Goal: Find specific page/section: Find specific page/section

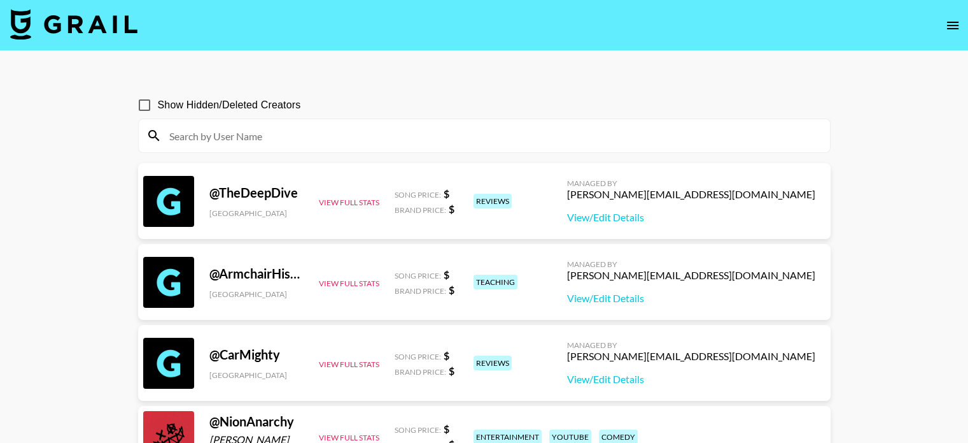
click at [368, 136] on input at bounding box center [492, 135] width 661 height 20
click at [368, 131] on input at bounding box center [492, 135] width 661 height 20
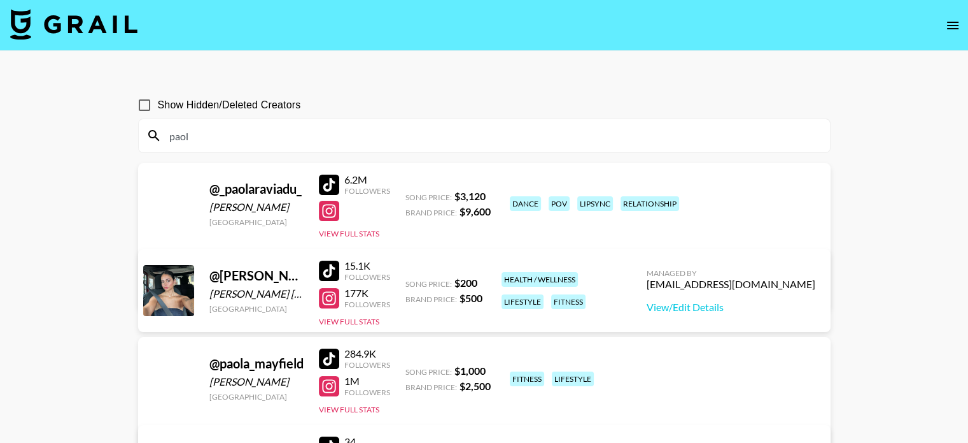
type input "[PERSON_NAME]"
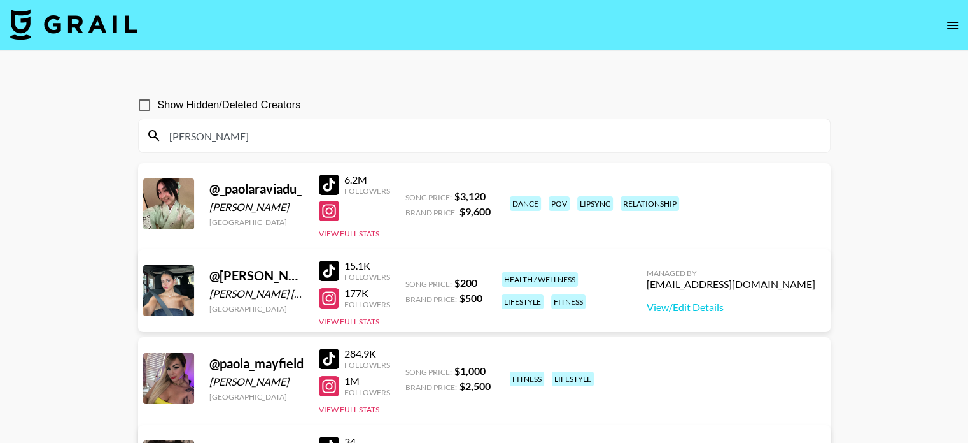
drag, startPoint x: 90, startPoint y: 143, endPoint x: 15, endPoint y: 143, distance: 75.1
click at [27, 148] on main "Show Hidden/Deleted Creators [PERSON_NAME] @ _paolaraviadu_ [PERSON_NAME] [GEOG…" at bounding box center [484, 296] width 968 height 490
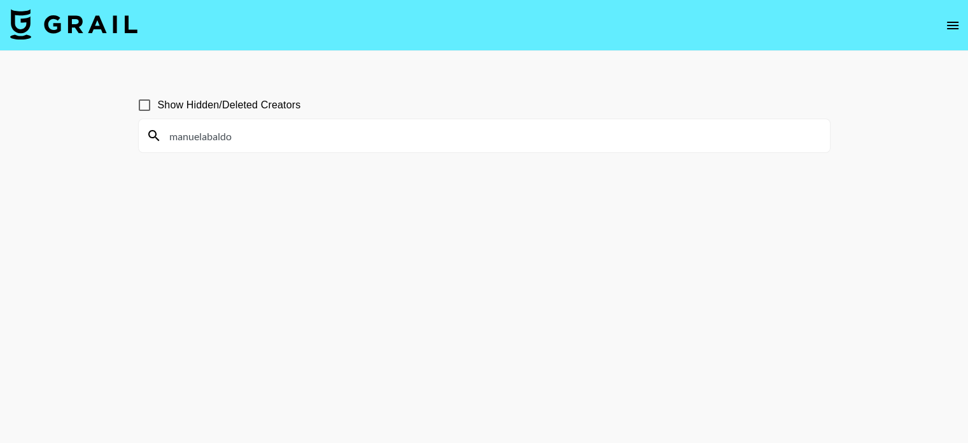
type input "manuelabaldo"
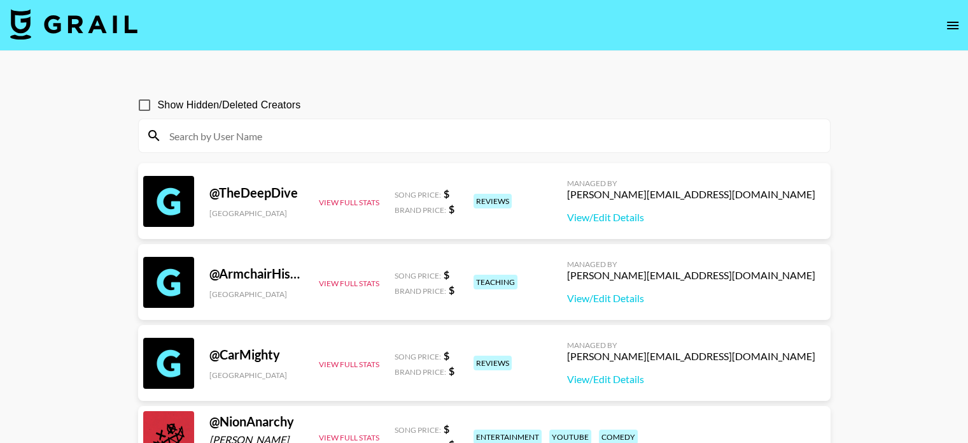
click at [393, 141] on input at bounding box center [492, 135] width 661 height 20
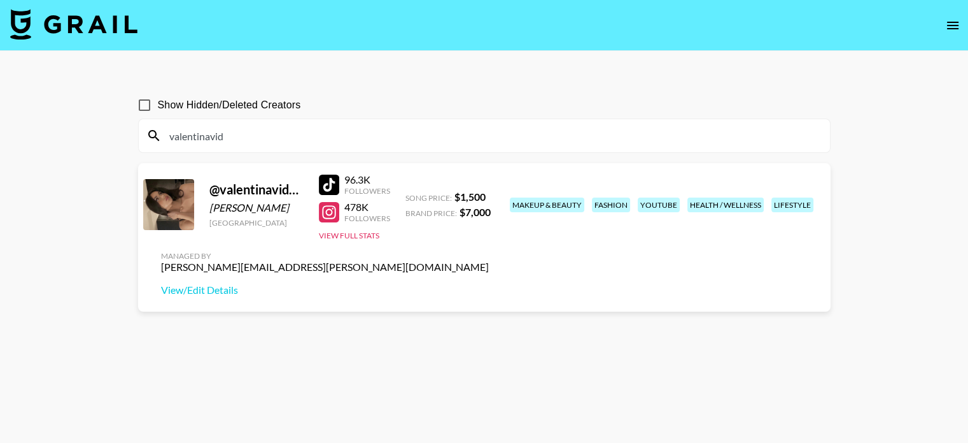
type input "valentinavid"
drag, startPoint x: 250, startPoint y: 136, endPoint x: 229, endPoint y: 134, distance: 21.1
click at [229, 134] on input "valentinavid" at bounding box center [492, 135] width 661 height 20
drag, startPoint x: 229, startPoint y: 134, endPoint x: 125, endPoint y: 142, distance: 104.7
click at [125, 142] on main "Show Hidden/Deleted Creators valentinavid @ valentinavidartes [PERSON_NAME] [GE…" at bounding box center [484, 252] width 968 height 402
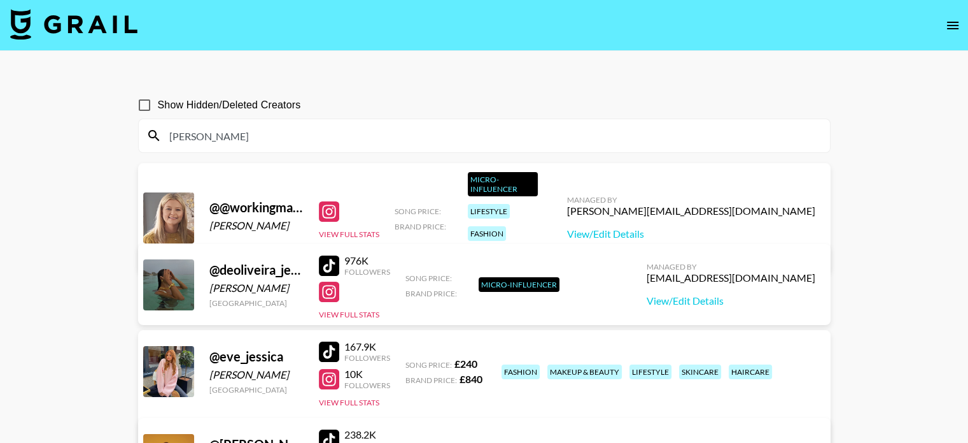
drag, startPoint x: 228, startPoint y: 136, endPoint x: 134, endPoint y: 171, distance: 99.9
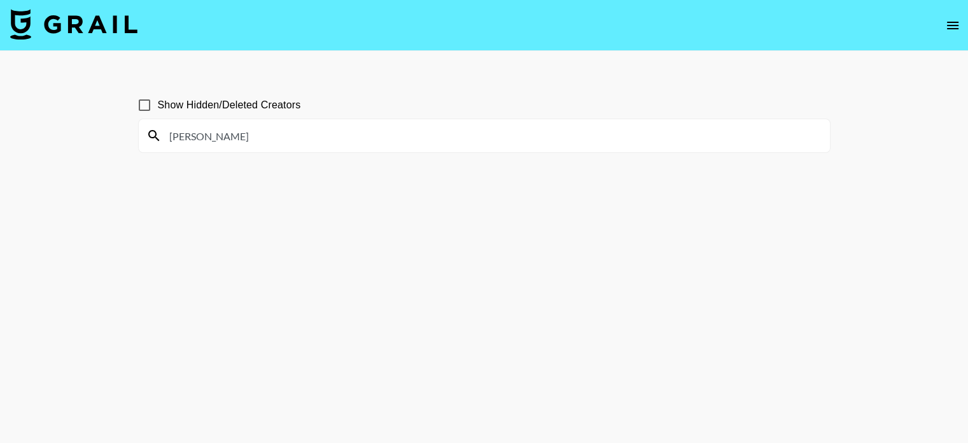
drag, startPoint x: 224, startPoint y: 138, endPoint x: 38, endPoint y: 95, distance: 190.9
click at [55, 105] on main "Show Hidden/Deleted Creators [PERSON_NAME]" at bounding box center [484, 252] width 968 height 402
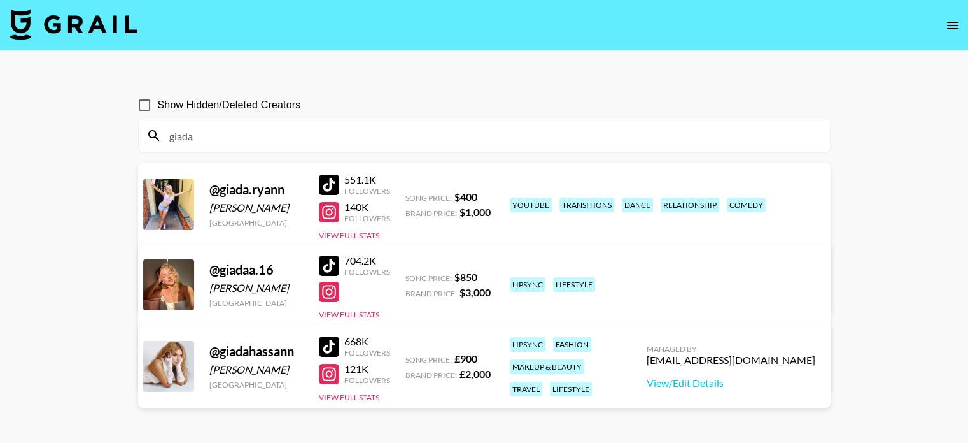
type input "giada"
